Goal: Transaction & Acquisition: Purchase product/service

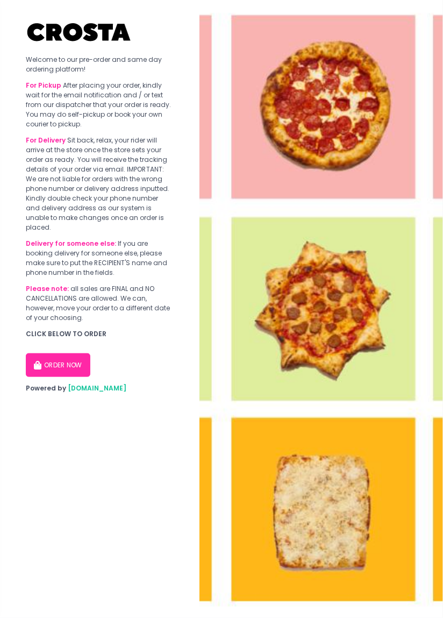
click at [64, 353] on button "ORDER NOW" at bounding box center [58, 365] width 65 height 24
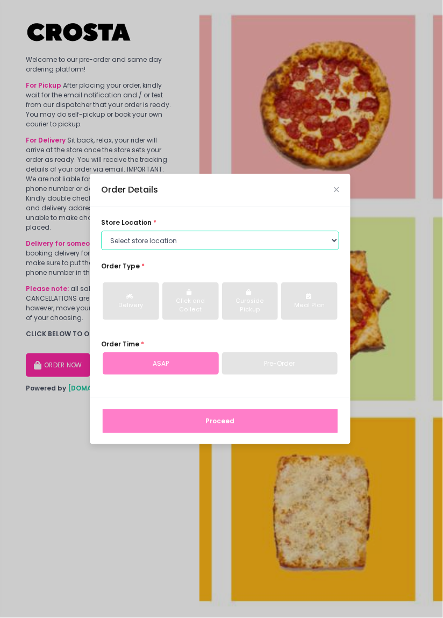
click at [331, 250] on select "Select store location [PERSON_NAME] Pizza - [PERSON_NAME] Pizza - [GEOGRAPHIC_D…" at bounding box center [220, 240] width 238 height 19
select select "65090bae48156caed44a5eb4"
click at [101, 250] on select "Select store location [PERSON_NAME] Pizza - [PERSON_NAME] Pizza - [GEOGRAPHIC_D…" at bounding box center [220, 240] width 238 height 19
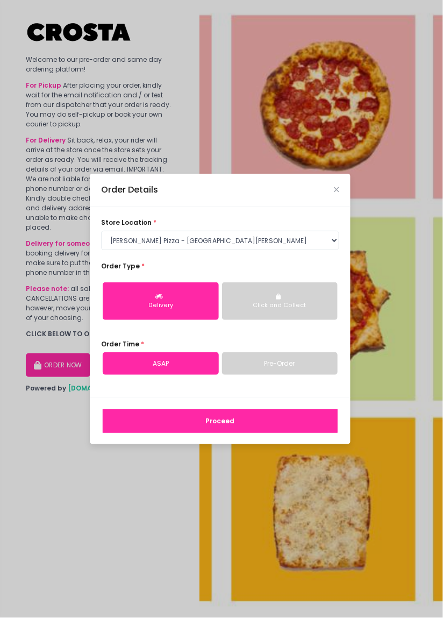
click at [300, 320] on button "Click and Collect" at bounding box center [280, 301] width 116 height 38
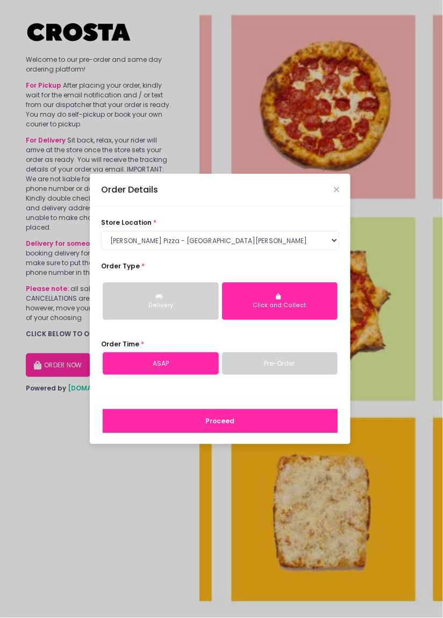
click at [187, 320] on button "Delivery" at bounding box center [161, 301] width 116 height 38
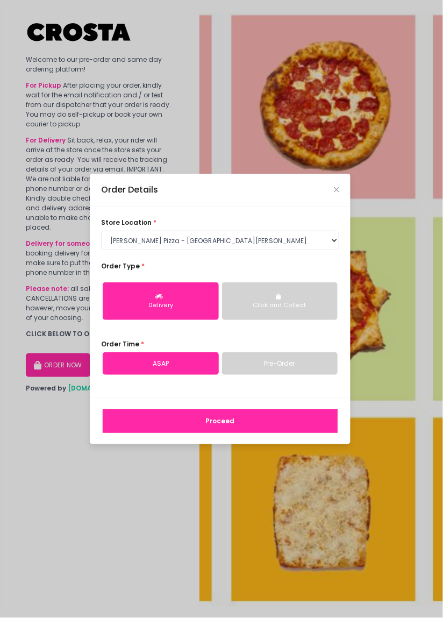
click at [309, 316] on button "Click and Collect" at bounding box center [280, 301] width 116 height 38
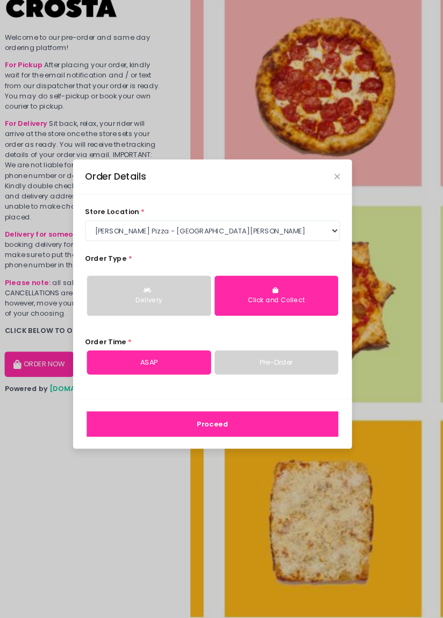
scroll to position [1, 0]
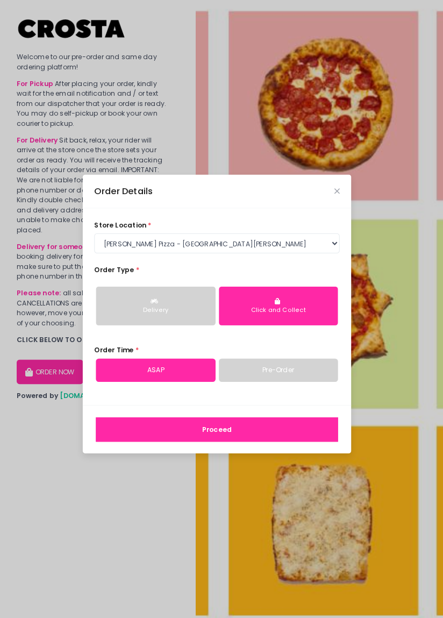
click at [239, 433] on button "Proceed" at bounding box center [220, 421] width 235 height 24
